Goal: Transaction & Acquisition: Book appointment/travel/reservation

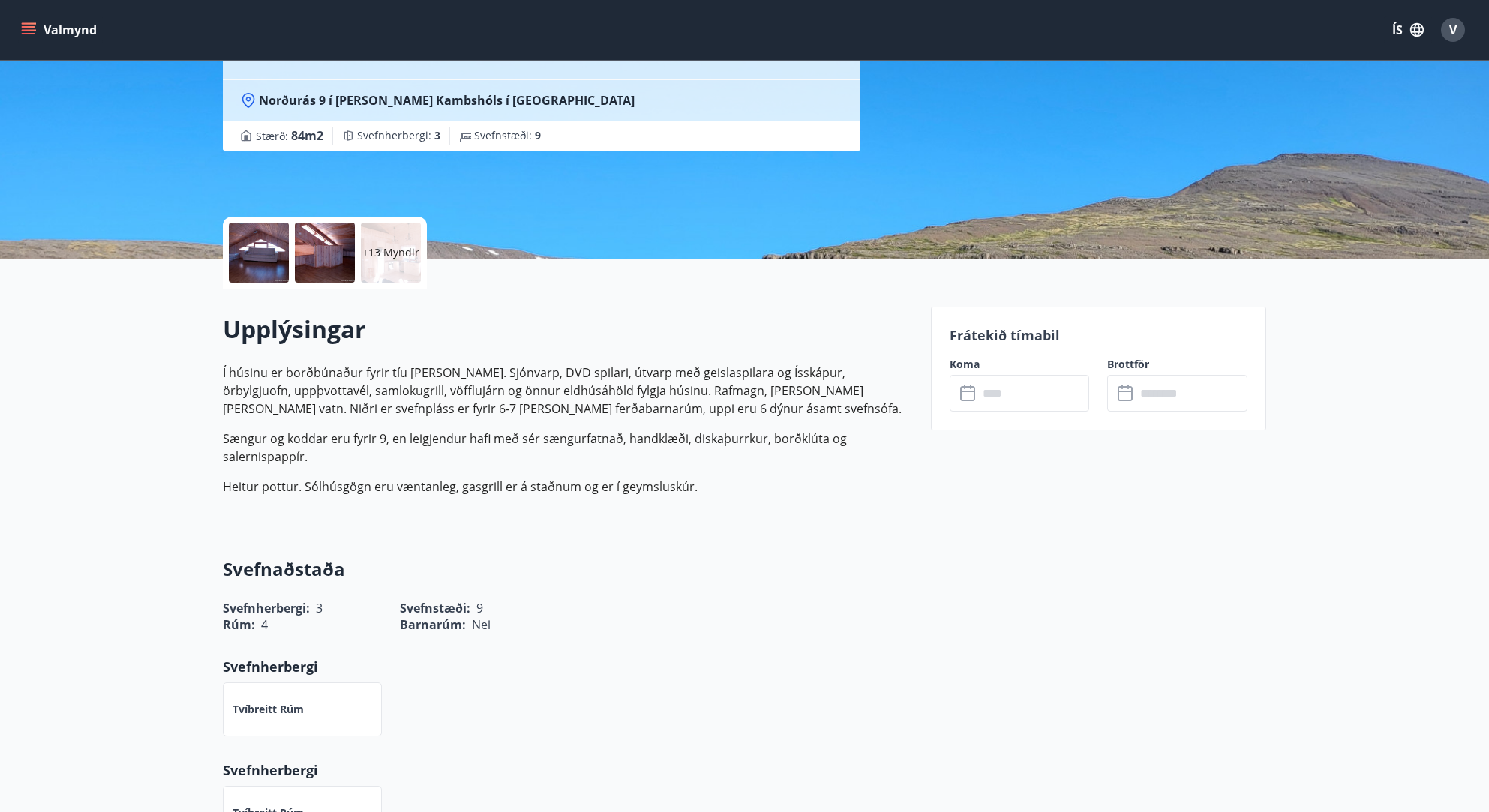
scroll to position [188, 0]
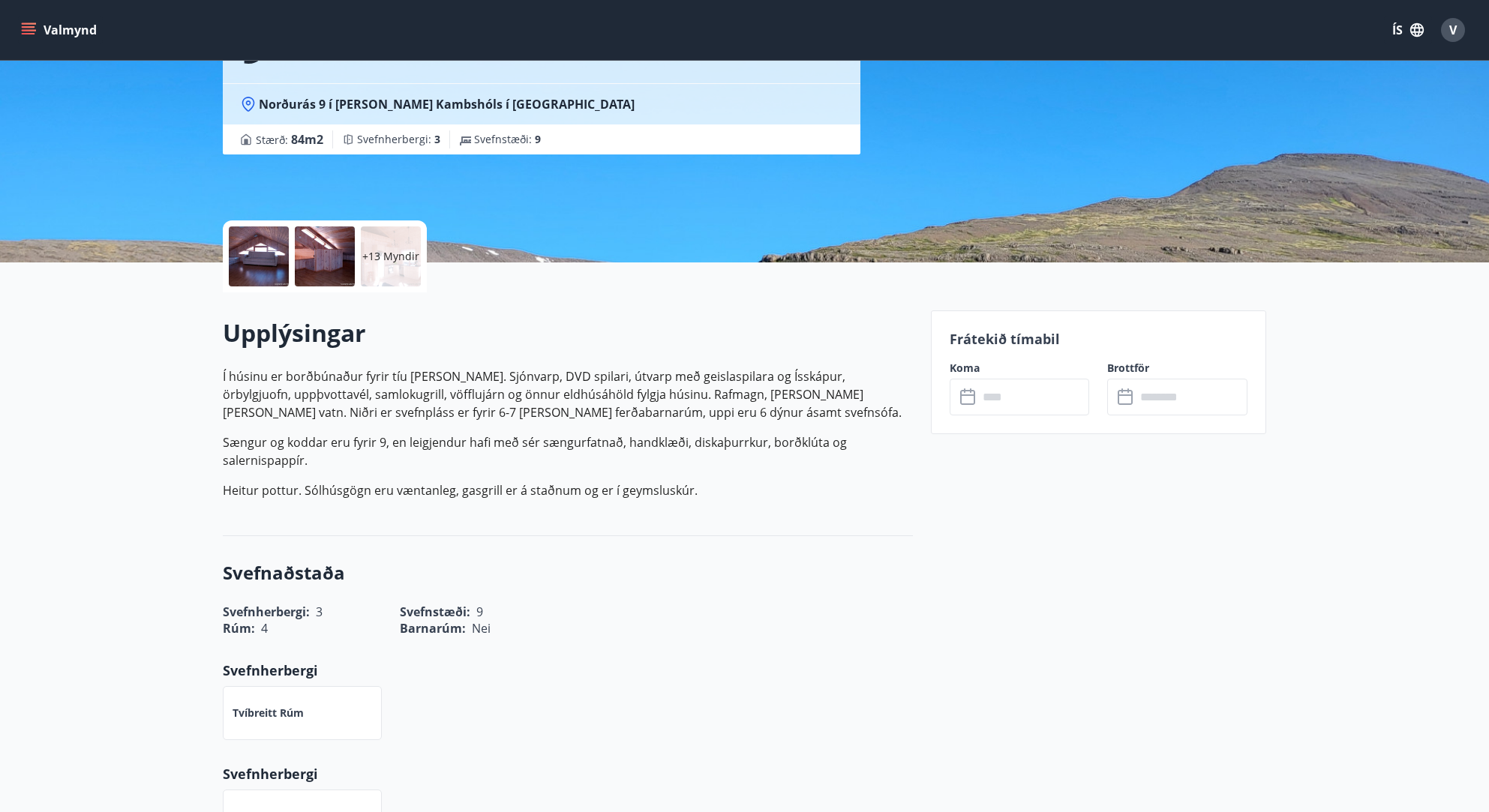
click at [993, 416] on div "Frátekið tímabil Koma ​ ​ Brottför ​ ​" at bounding box center [1098, 372] width 336 height 124
click at [999, 398] on input "text" at bounding box center [1033, 397] width 111 height 37
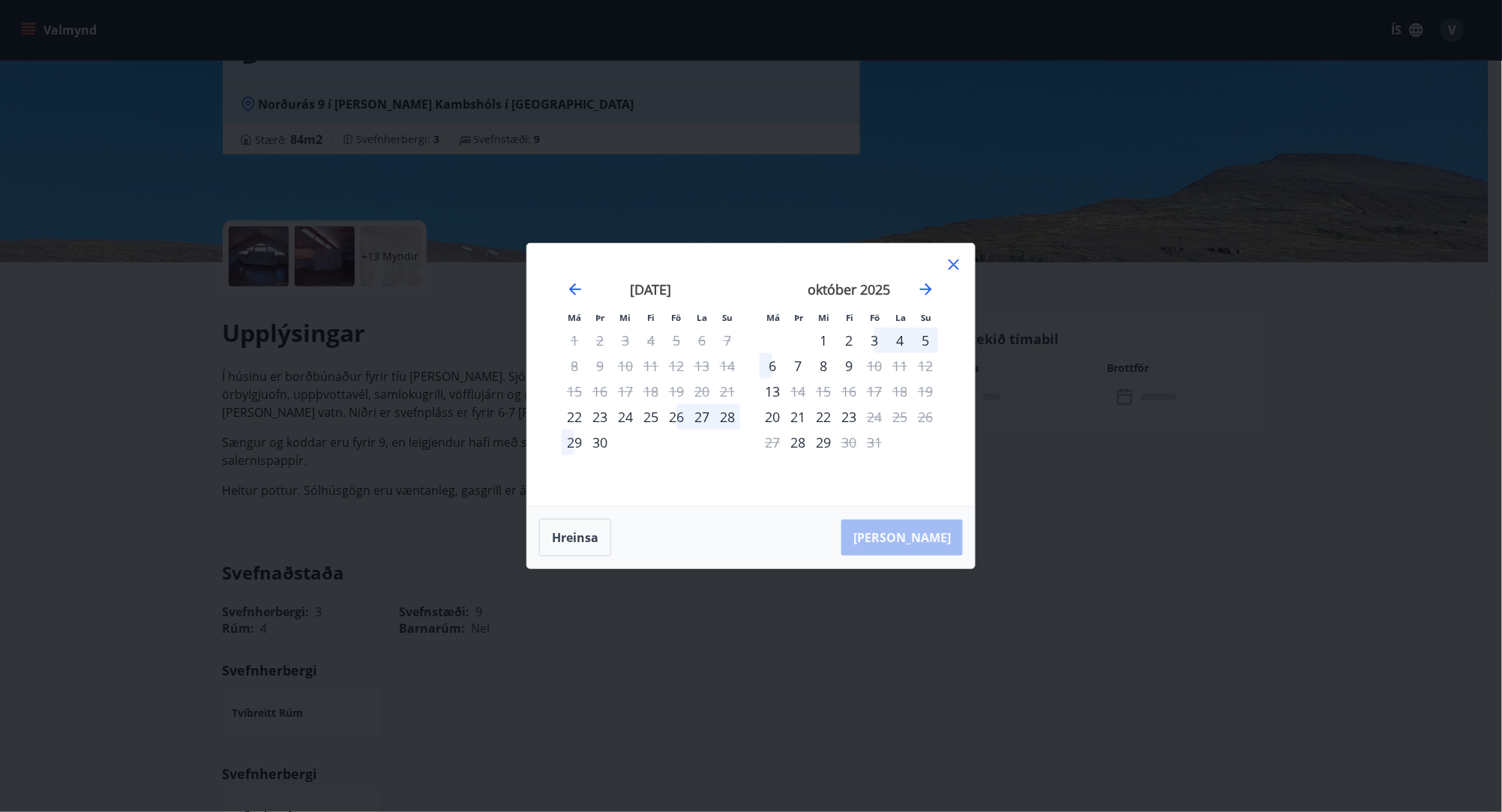
click at [673, 420] on div "26" at bounding box center [676, 417] width 25 height 25
click at [566, 442] on div "29" at bounding box center [574, 442] width 25 height 25
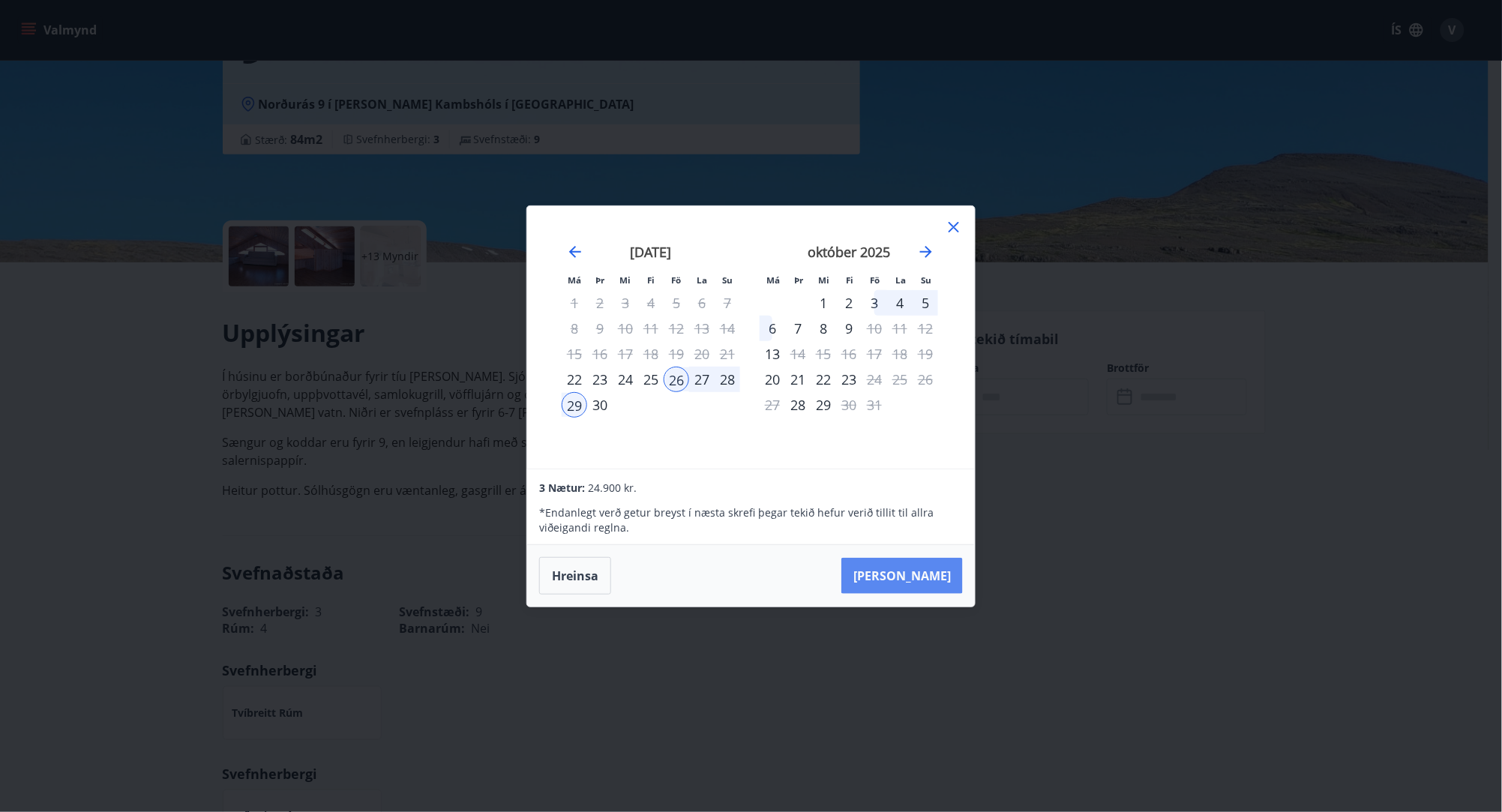
click at [936, 576] on button "[PERSON_NAME]" at bounding box center [902, 575] width 122 height 36
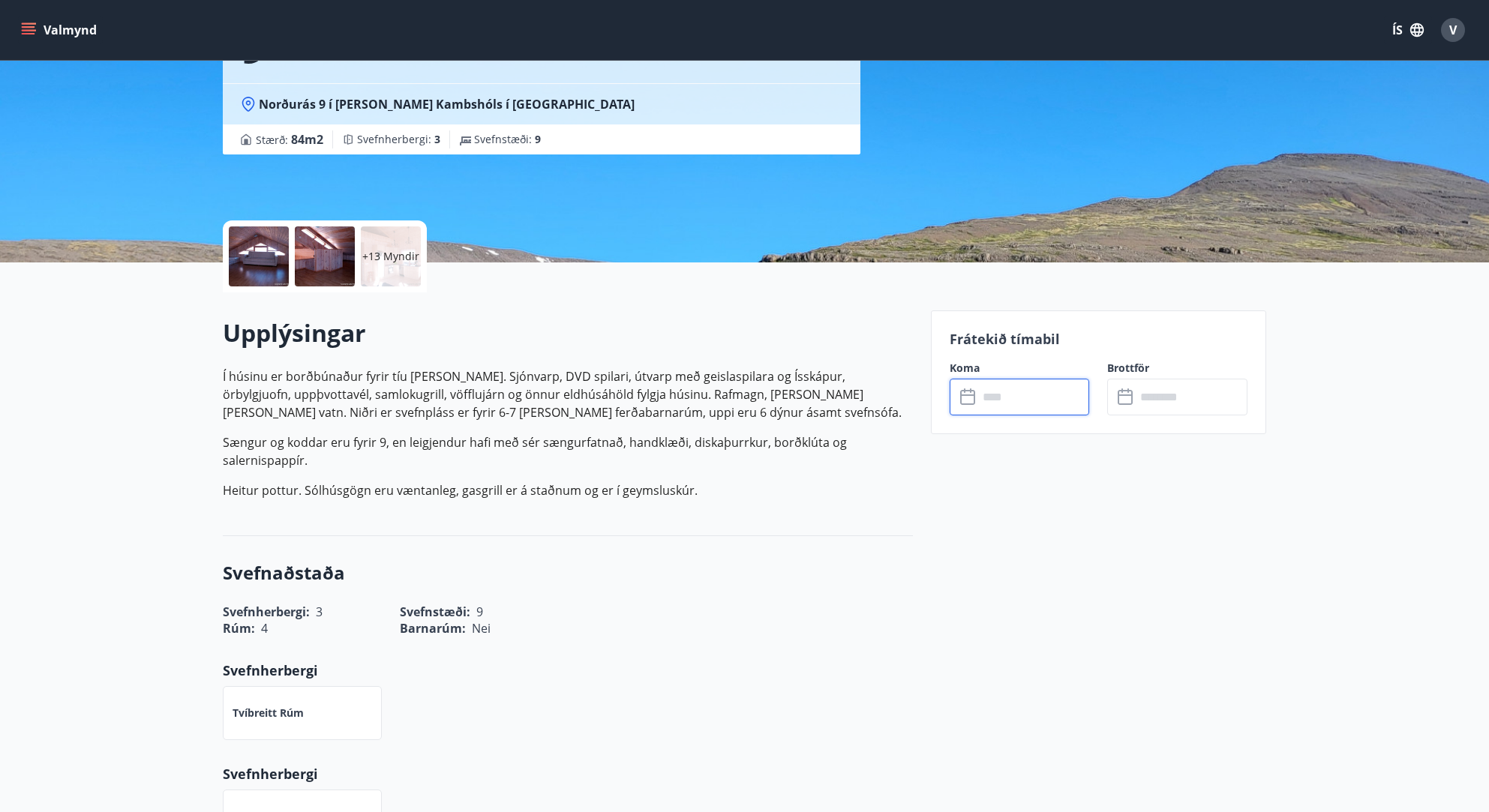
type input "******"
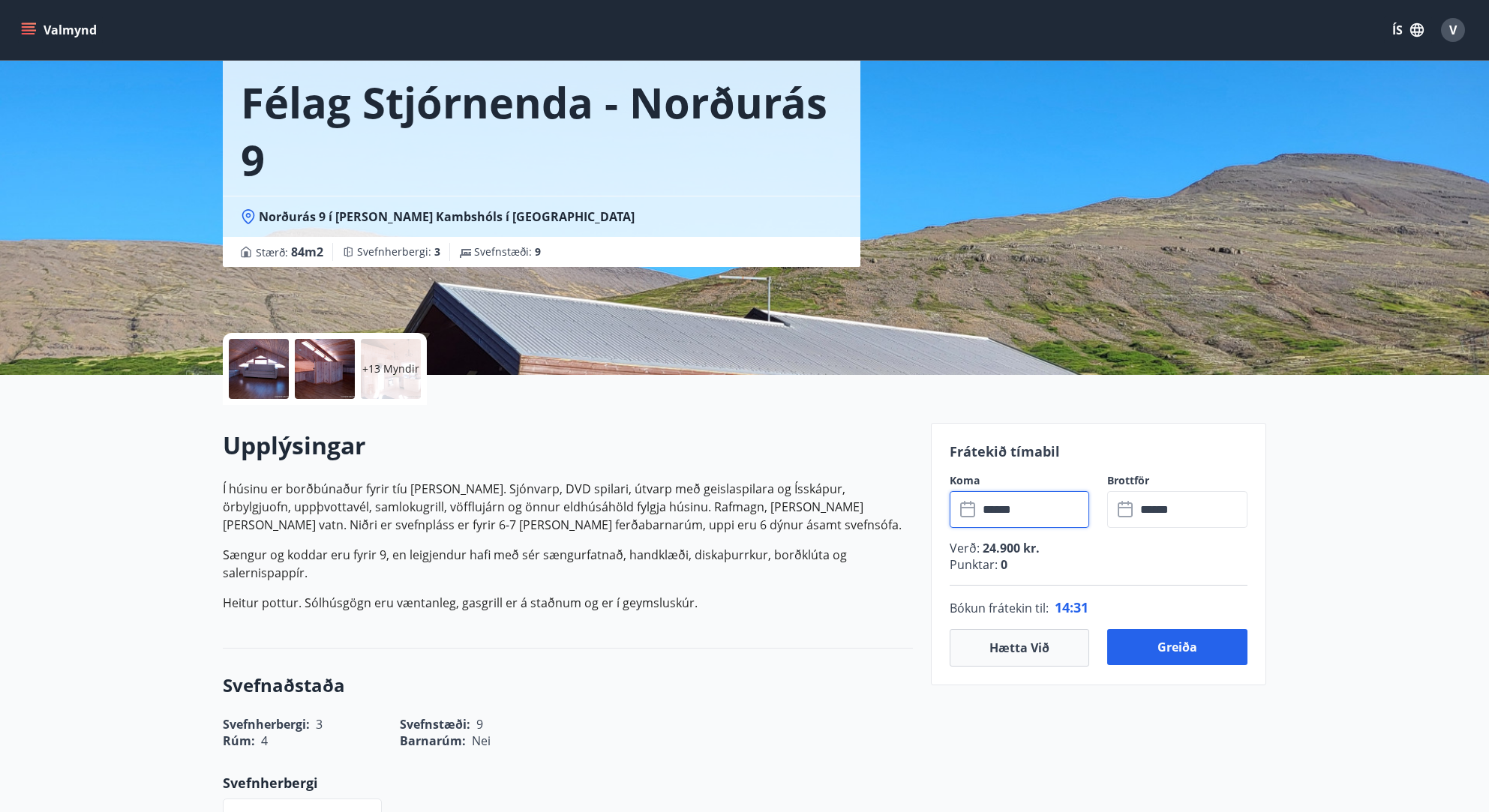
scroll to position [282, 0]
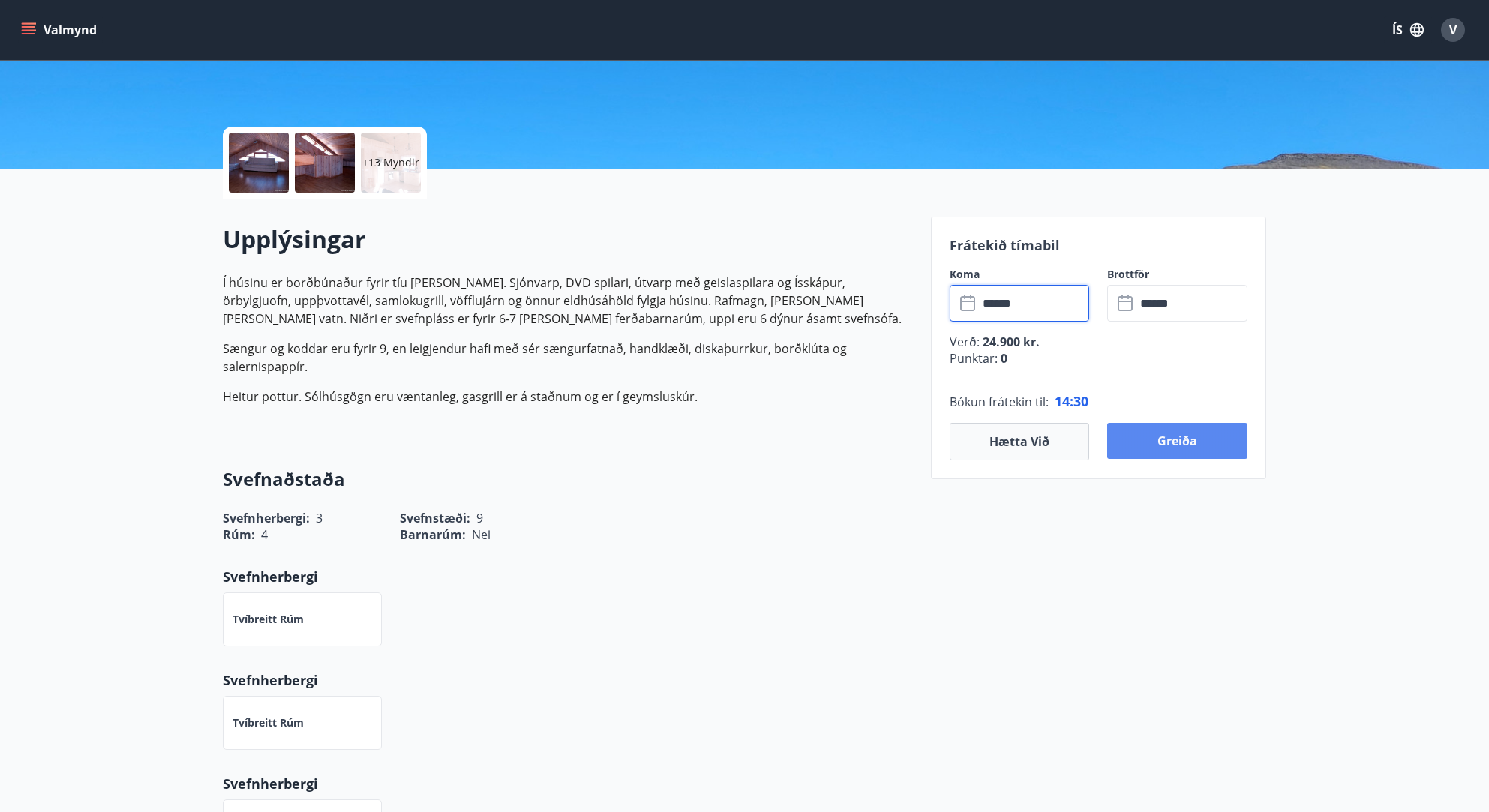
click at [1180, 445] on button "Greiða" at bounding box center [1177, 441] width 140 height 36
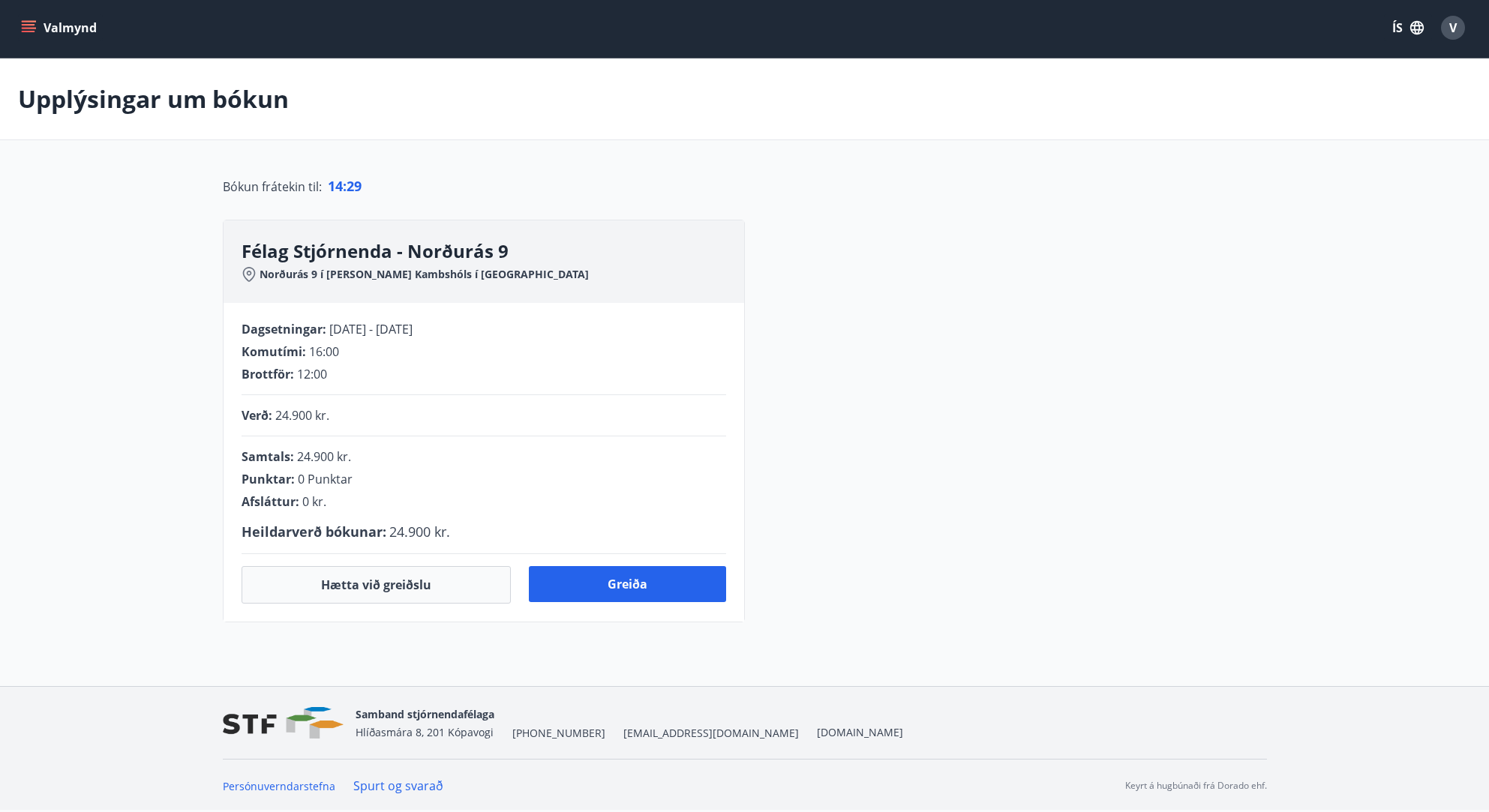
scroll to position [181, 0]
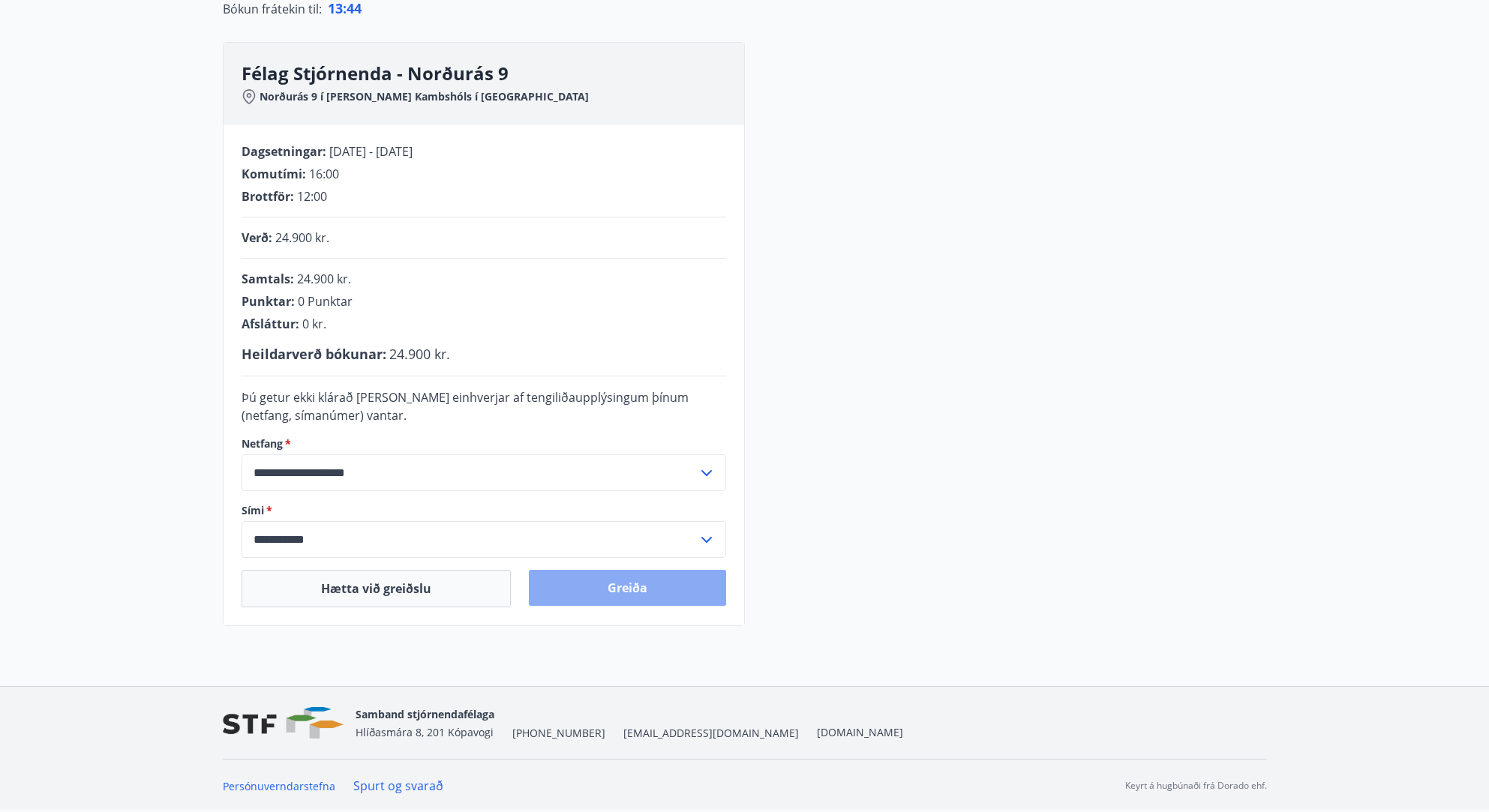
click at [623, 589] on button "Greiða" at bounding box center [628, 588] width 197 height 36
